Goal: Task Accomplishment & Management: Manage account settings

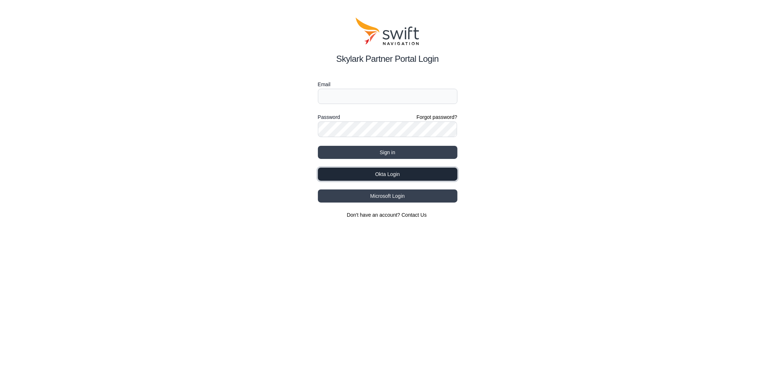
click at [387, 176] on button "Okta Login" at bounding box center [388, 174] width 140 height 13
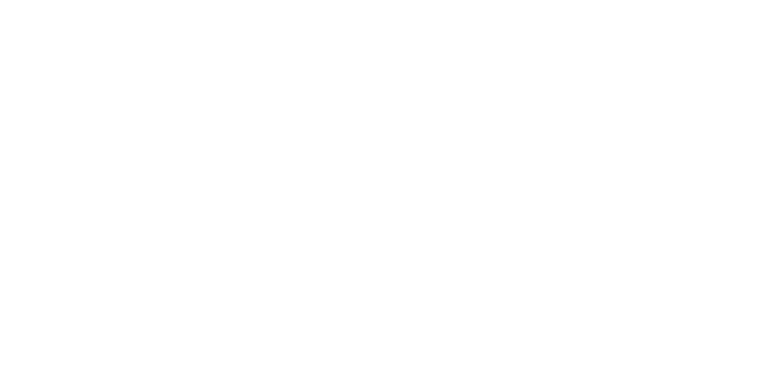
select select
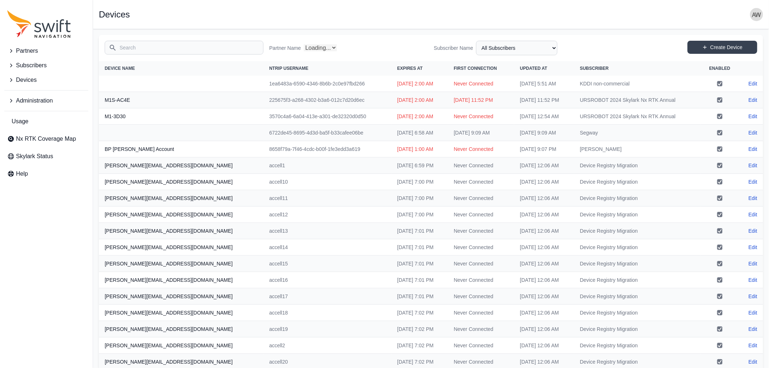
select select "Partner Name"
click at [514, 46] on select "All Subscribers <Partner Name> - Customer 1 <Partner Name> - Customer 2 <Partne…" at bounding box center [516, 48] width 81 height 15
click at [479, 41] on select "All Subscribers <Partner Name> - Customer 1 <Partner Name> - Customer 2 <Partne…" at bounding box center [516, 48] width 81 height 15
select select "5c54f7c1-7b85-403f-bb10-7ba012dade62"
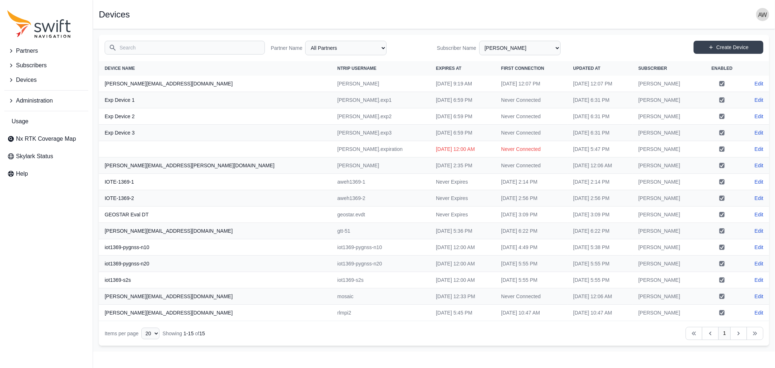
click at [26, 77] on span "Devices" at bounding box center [26, 80] width 21 height 9
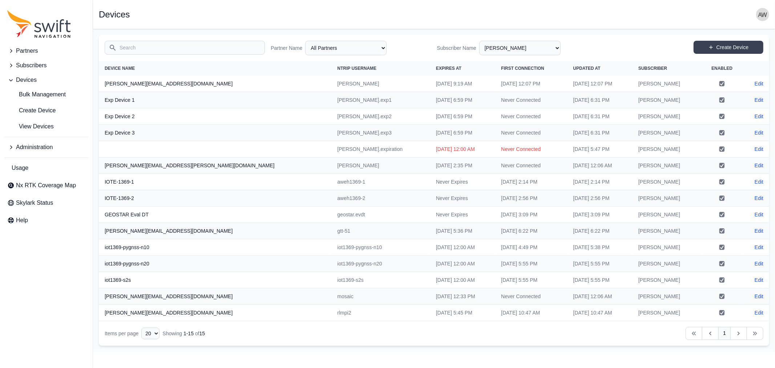
click at [206, 49] on input "Search" at bounding box center [185, 48] width 160 height 14
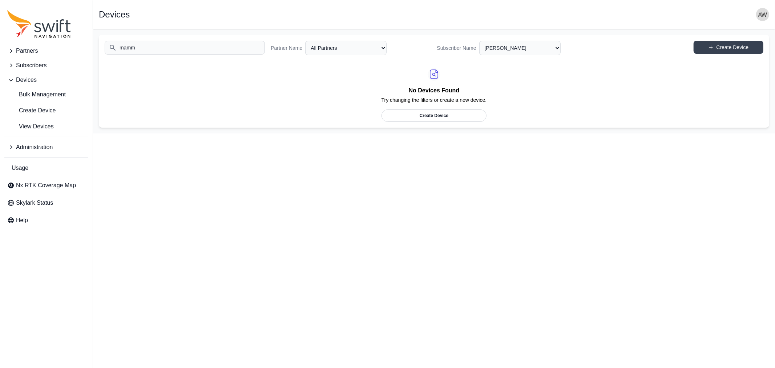
type input "mamm"
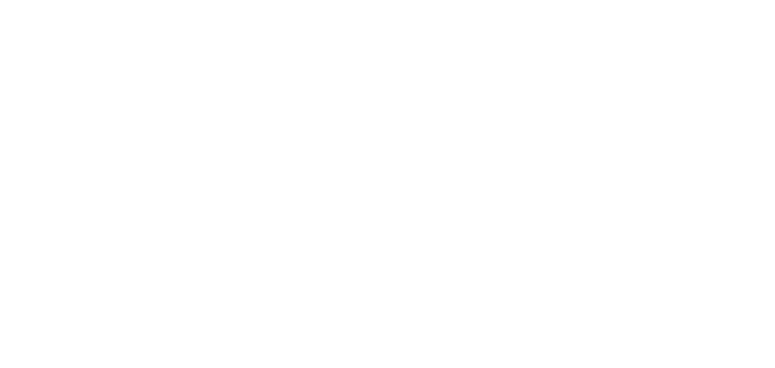
select select
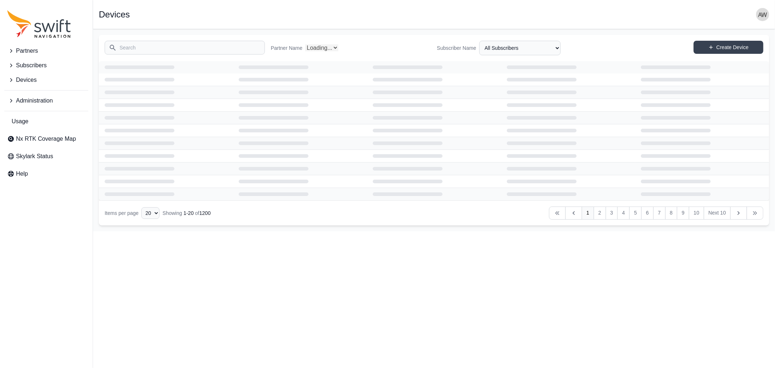
click at [202, 48] on input "Search" at bounding box center [185, 48] width 160 height 14
select select "Partner Name"
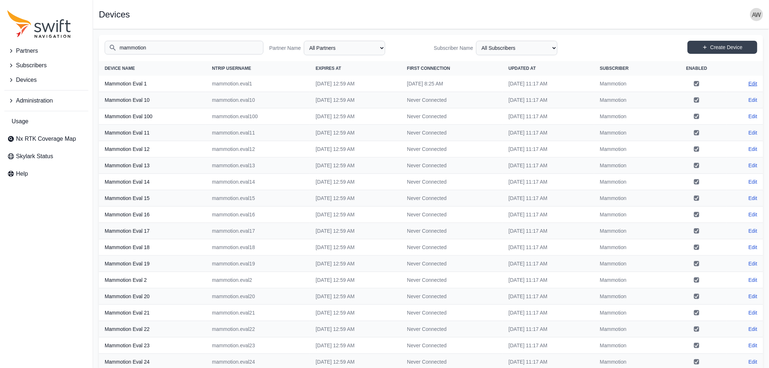
type input "mammotion"
click at [753, 80] on link "Edit" at bounding box center [753, 83] width 9 height 7
select select "ab3272ce-40d0-4c94-a524-96a758ab755c"
select select "3b15b43b-1669-4ed1-98a2-52b11d9c3b06"
